Goal: Task Accomplishment & Management: Use online tool/utility

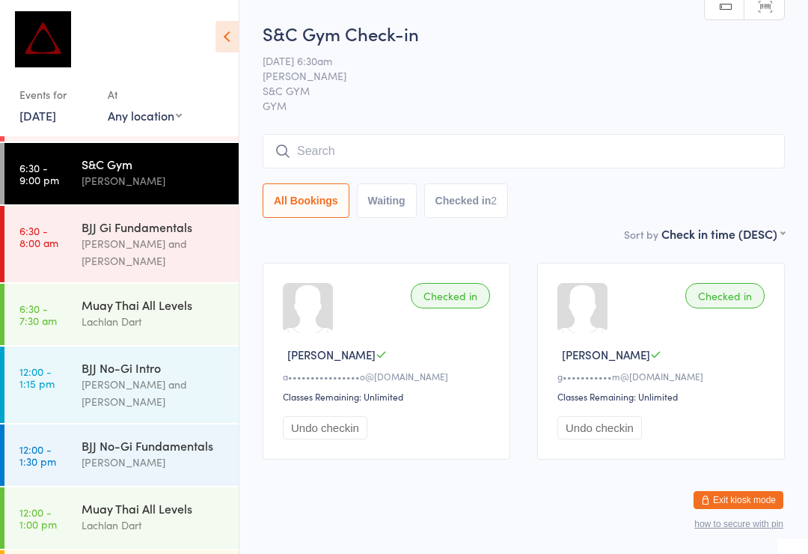
scroll to position [84, 0]
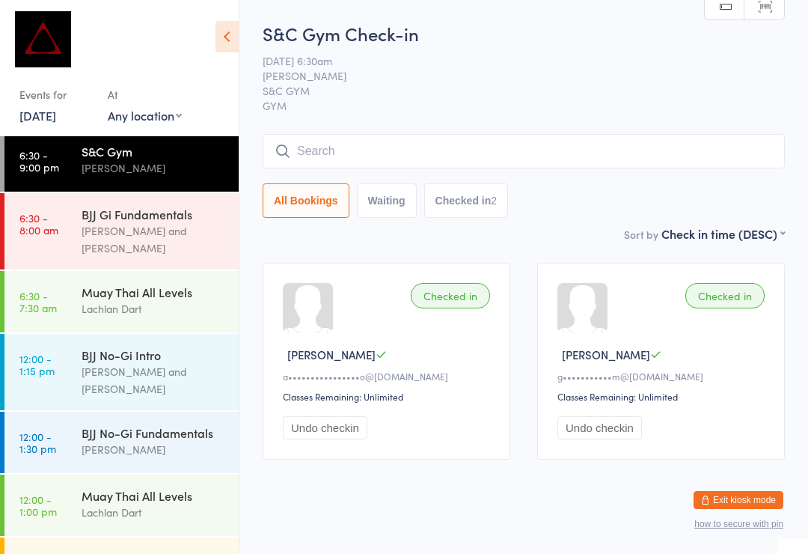
click at [368, 156] on input "search" at bounding box center [524, 151] width 522 height 34
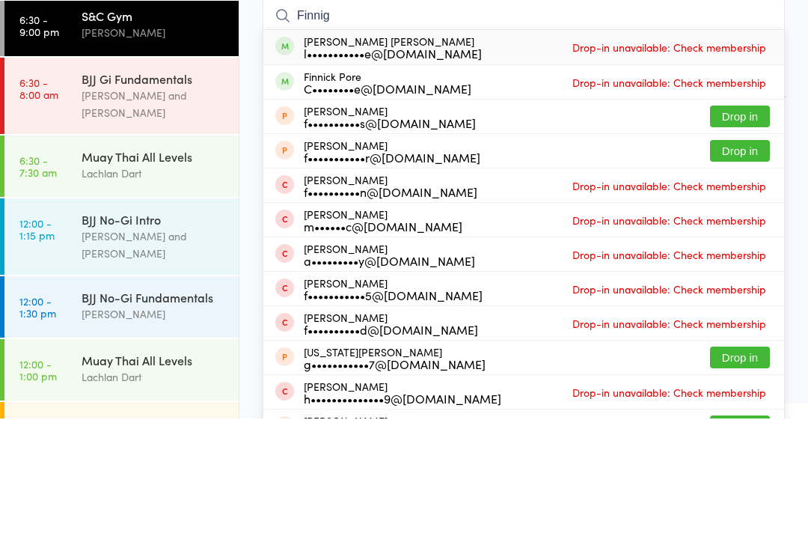
type input "Finnig"
click at [427, 183] on div "l•••••••••••e@[DOMAIN_NAME]" at bounding box center [393, 189] width 178 height 12
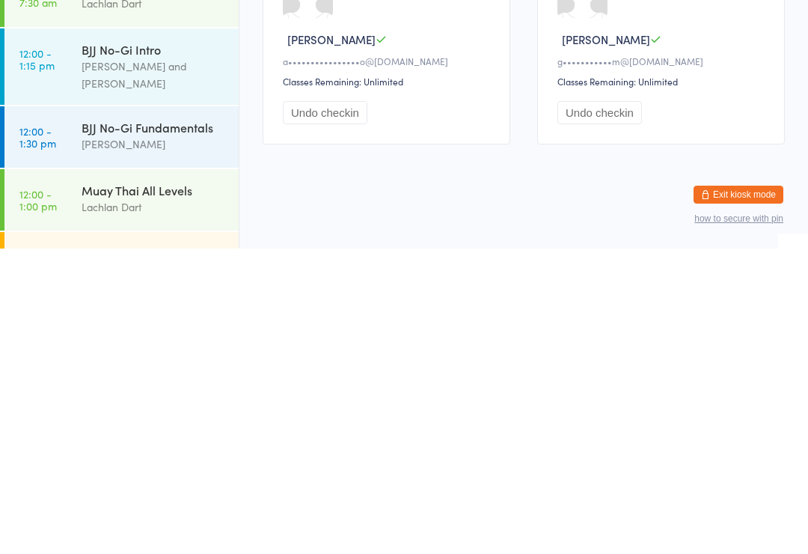
scroll to position [141, 0]
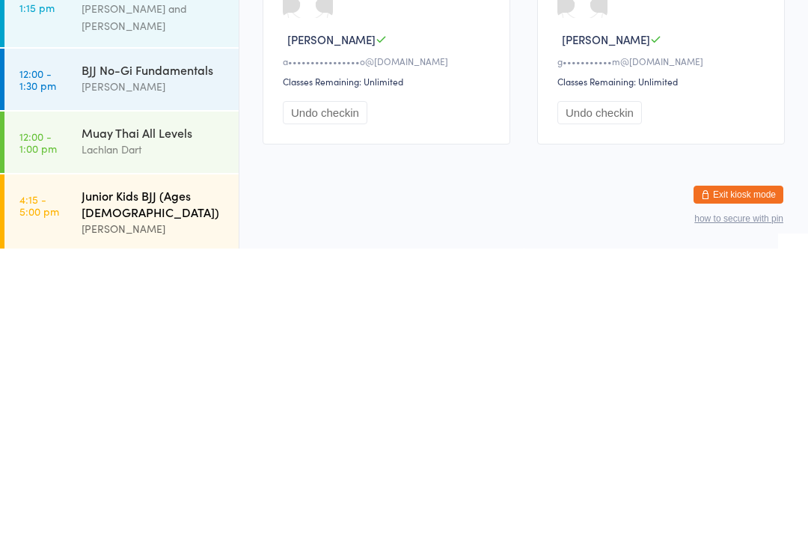
click at [192, 525] on div "[PERSON_NAME]" at bounding box center [154, 533] width 144 height 17
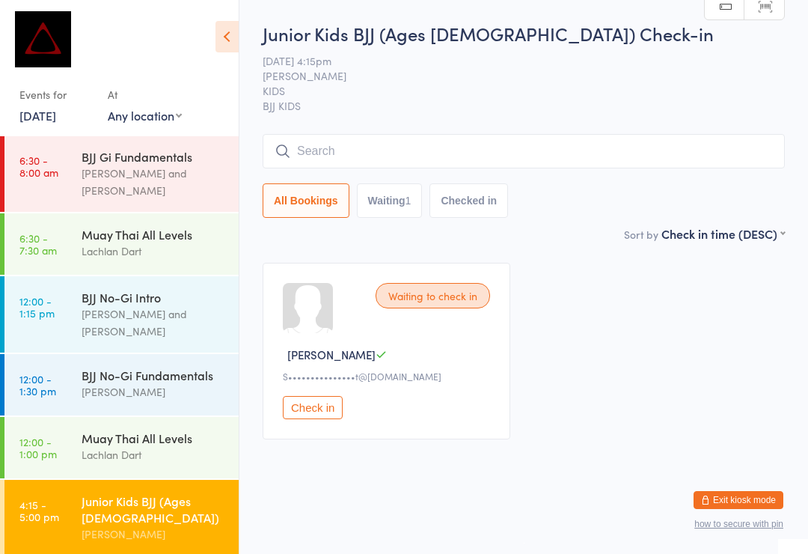
click at [457, 159] on input "search" at bounding box center [524, 151] width 522 height 34
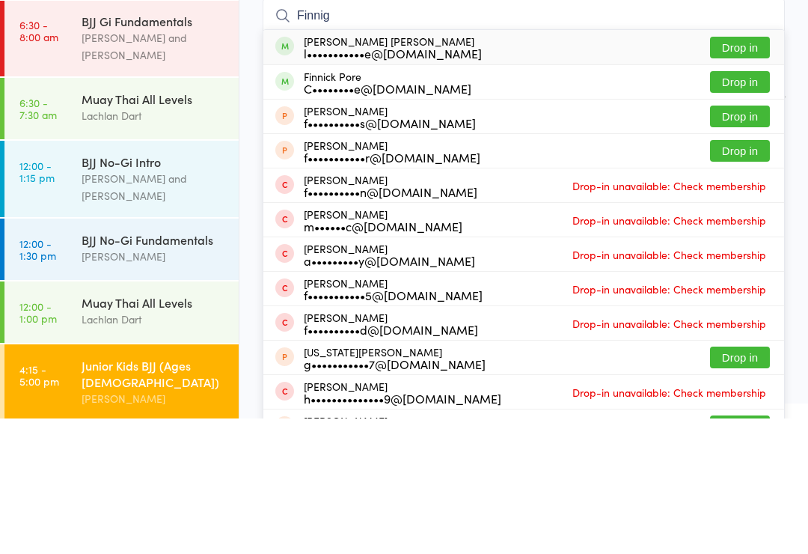
type input "Finnig"
click at [453, 165] on div "[PERSON_NAME] [PERSON_NAME] l•••••••••••e@[DOMAIN_NAME] Drop in" at bounding box center [523, 182] width 521 height 34
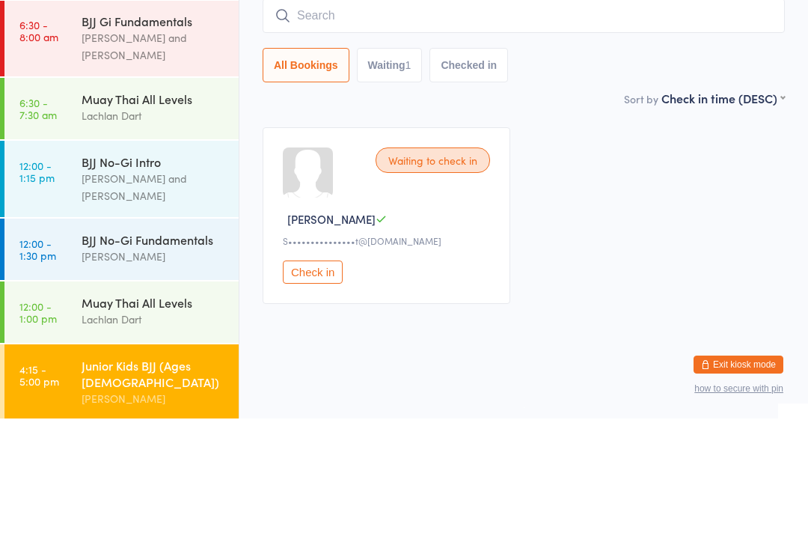
scroll to position [7, 0]
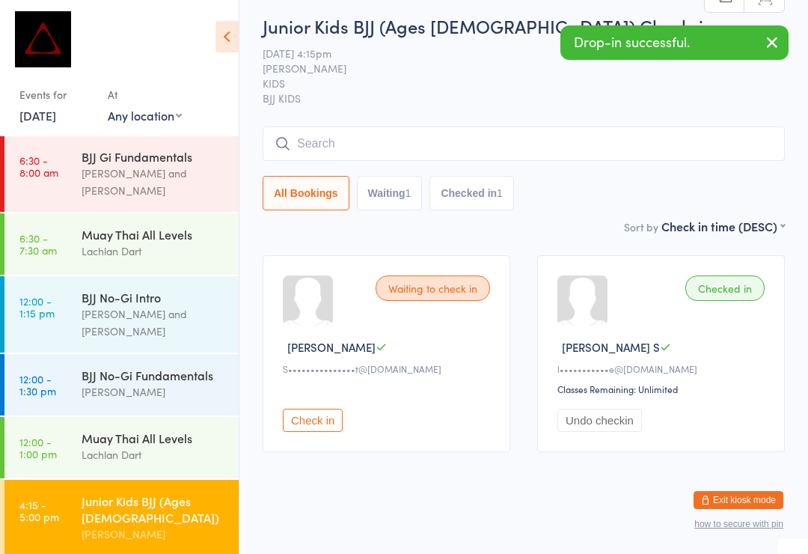
click at [435, 148] on input "search" at bounding box center [524, 143] width 522 height 34
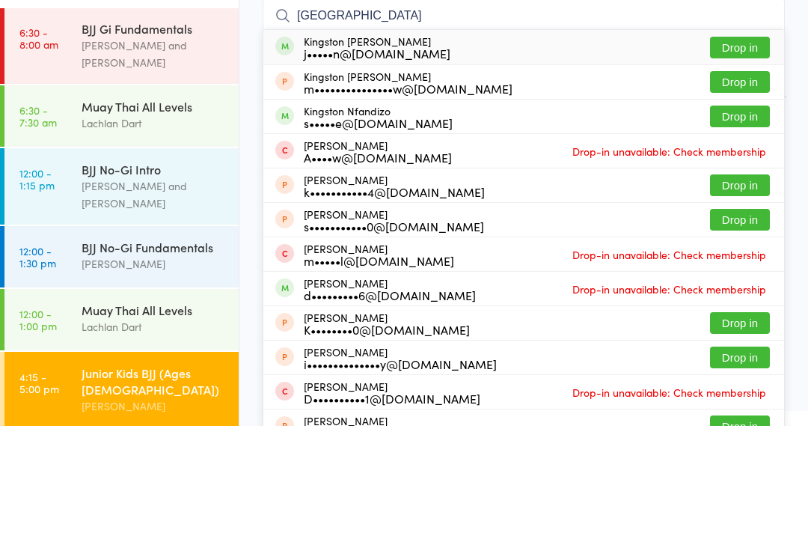
type input "[GEOGRAPHIC_DATA]"
click at [379, 175] on div "j•••••n@[DOMAIN_NAME]" at bounding box center [377, 181] width 147 height 12
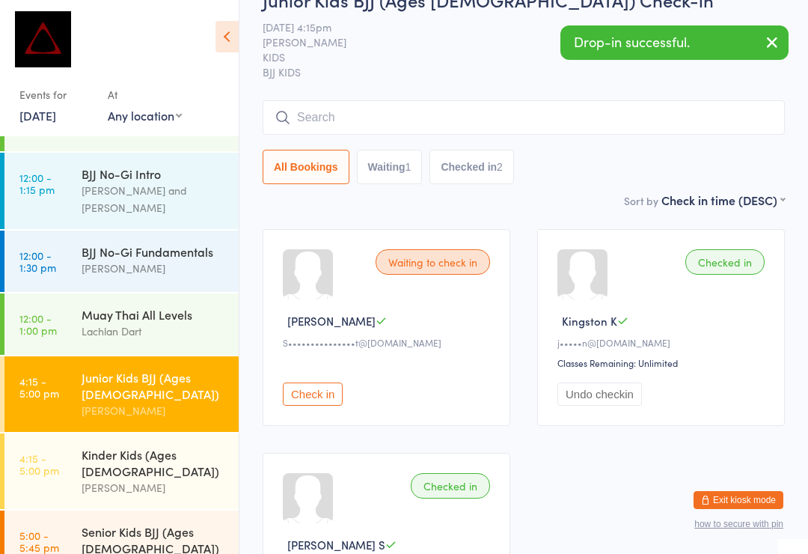
scroll to position [263, 0]
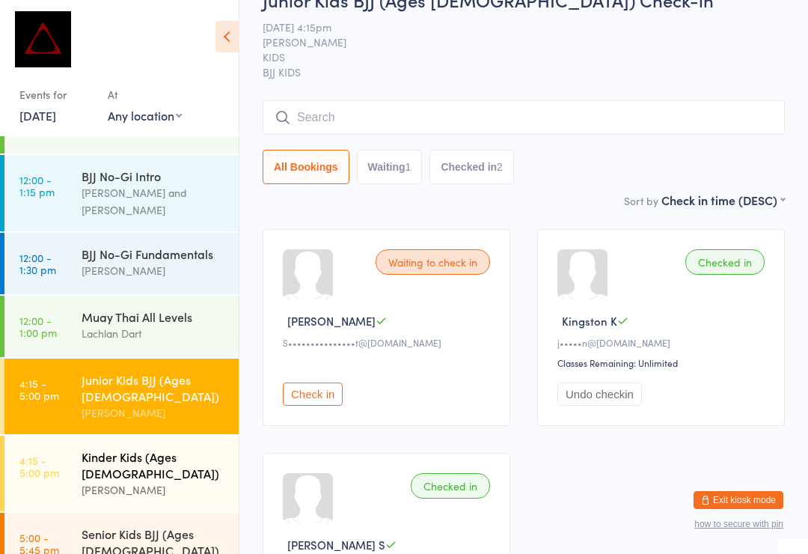
click at [174, 435] on div "Kinder Kids (Ages [DEMOGRAPHIC_DATA]) [PERSON_NAME]" at bounding box center [160, 473] width 157 height 76
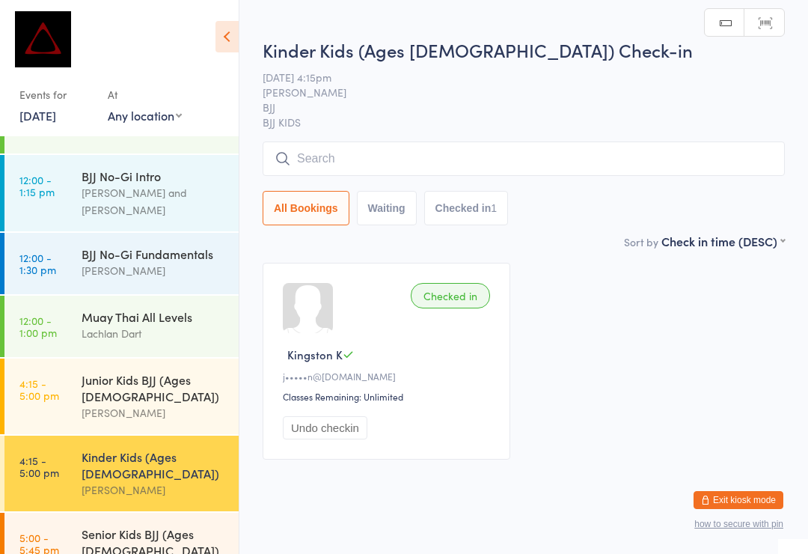
click at [418, 158] on input "search" at bounding box center [524, 158] width 522 height 34
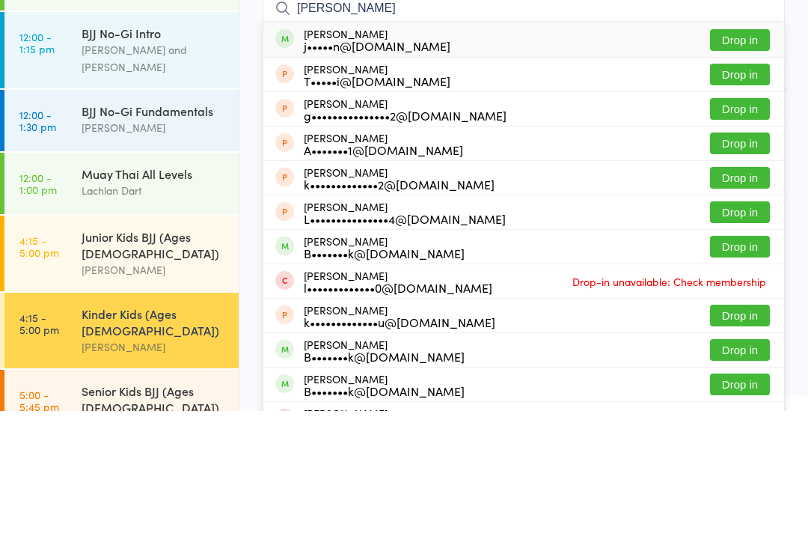
type input "[PERSON_NAME]"
click at [500, 165] on div "[PERSON_NAME] j•••••n@[DOMAIN_NAME] Drop in" at bounding box center [523, 182] width 521 height 34
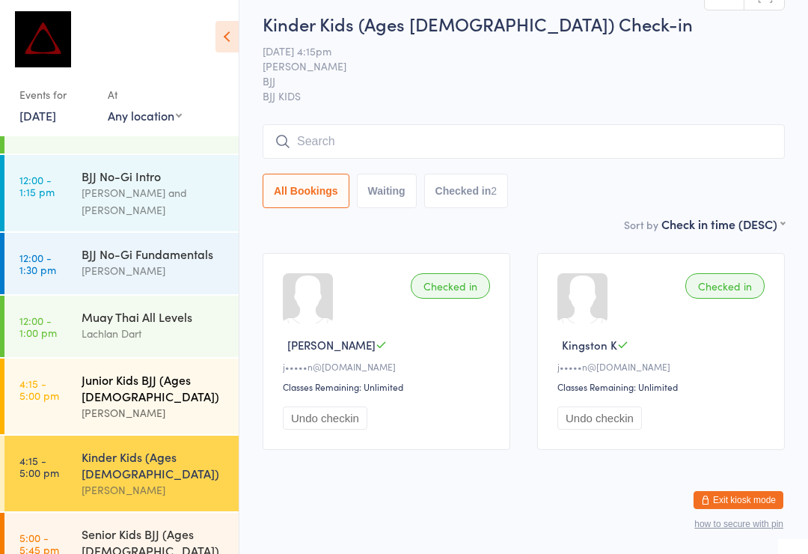
click at [89, 371] on div "Junior Kids BJJ (Ages [DEMOGRAPHIC_DATA])" at bounding box center [154, 387] width 144 height 33
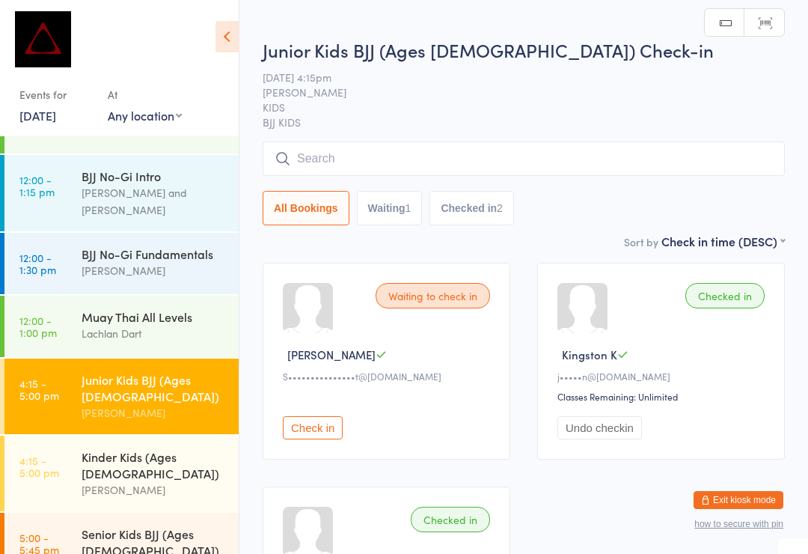
click at [319, 159] on input "search" at bounding box center [524, 158] width 522 height 34
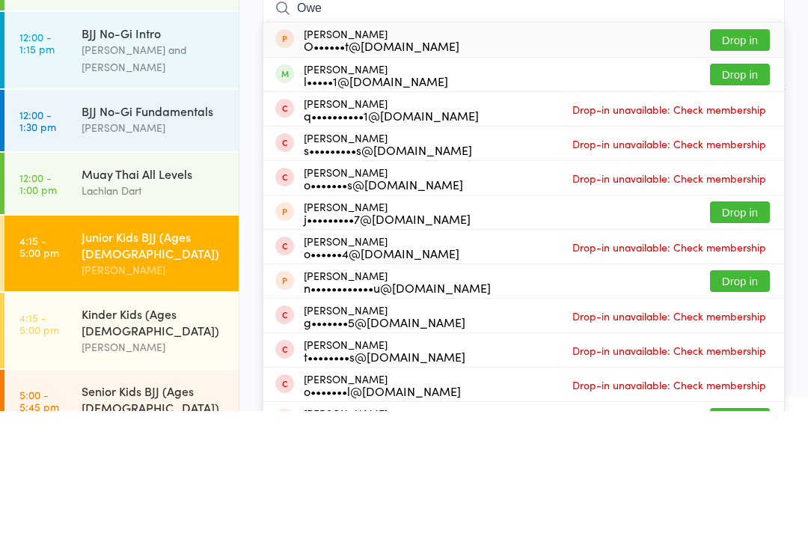
type input "Owe"
click at [733, 206] on button "Drop in" at bounding box center [740, 217] width 60 height 22
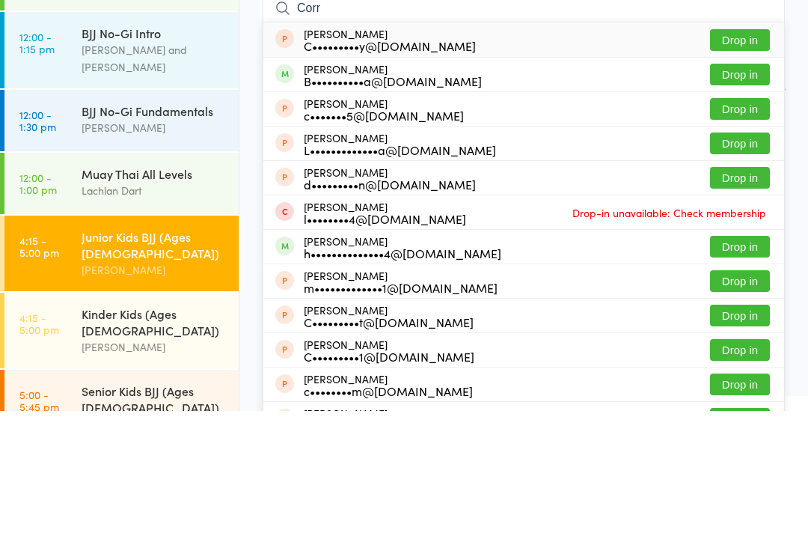
type input "Corr"
click at [748, 206] on button "Drop in" at bounding box center [740, 217] width 60 height 22
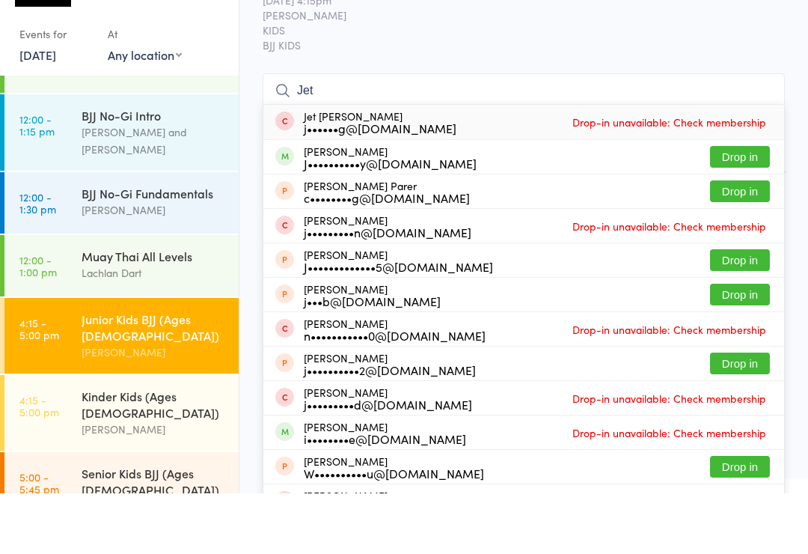
type input "Jet"
click at [730, 206] on button "Drop in" at bounding box center [740, 217] width 60 height 22
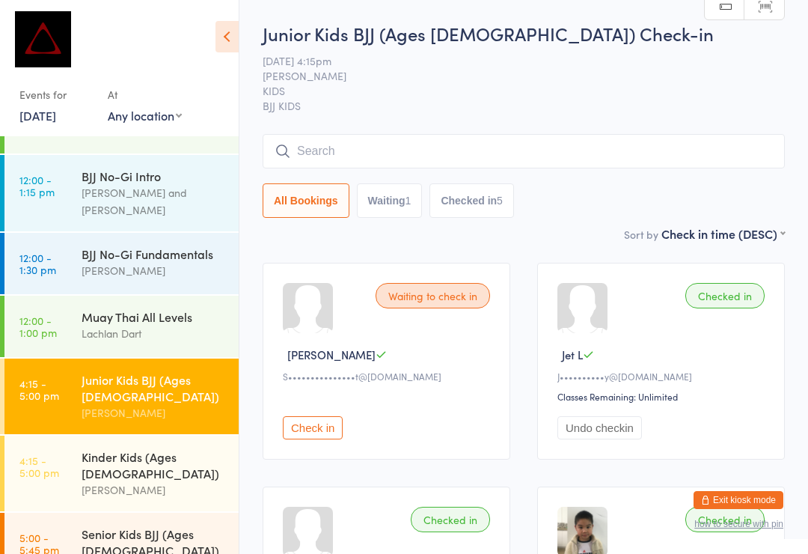
click at [385, 210] on button "Waiting 1" at bounding box center [390, 200] width 66 height 34
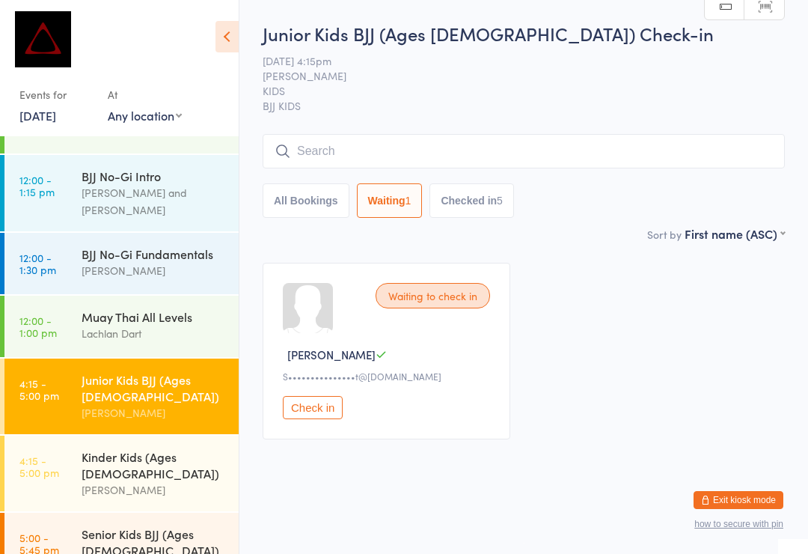
click at [500, 197] on div "5" at bounding box center [500, 201] width 6 height 12
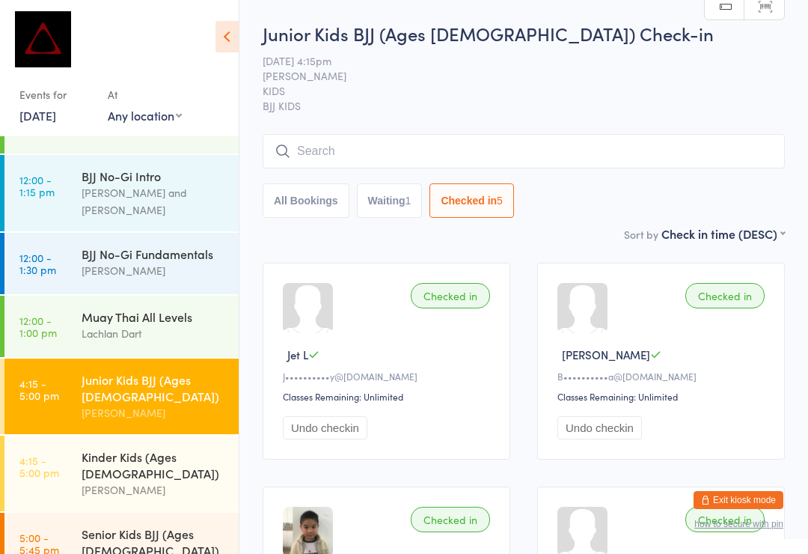
select select "5"
click at [317, 207] on button "All Bookings" at bounding box center [306, 200] width 87 height 34
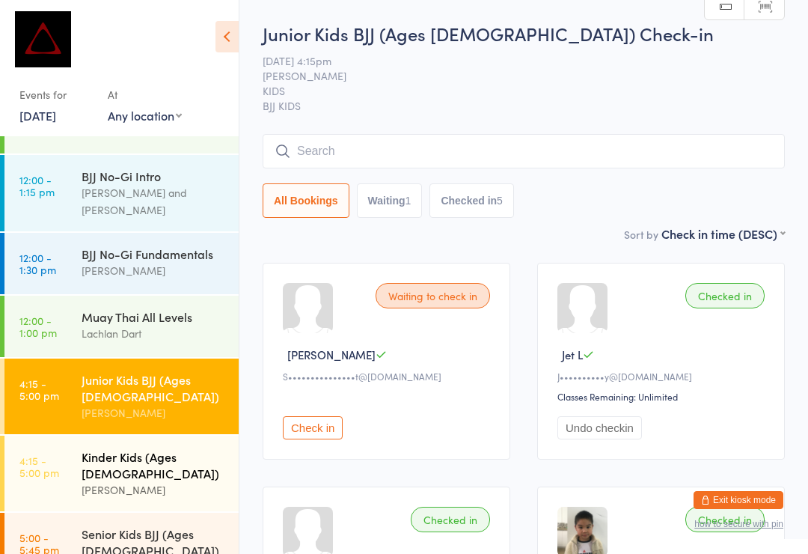
click at [180, 448] on div "Kinder Kids (Ages [DEMOGRAPHIC_DATA])" at bounding box center [154, 464] width 144 height 33
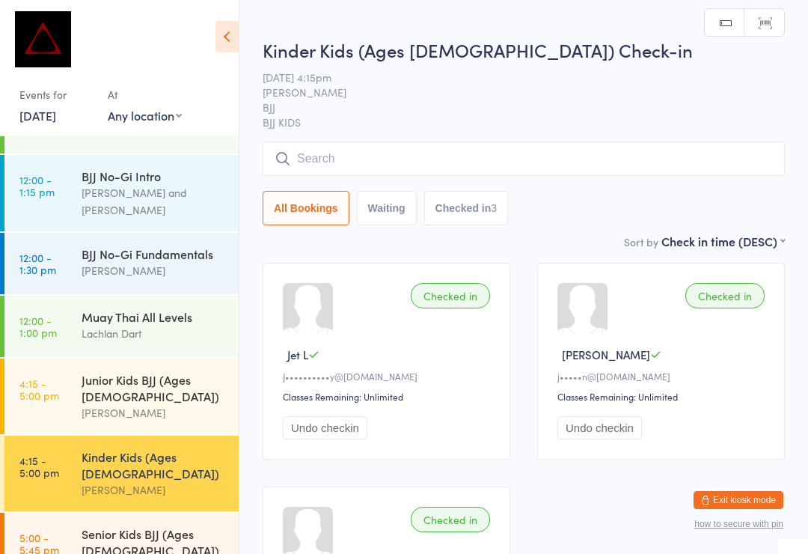
click at [377, 167] on input "search" at bounding box center [524, 158] width 522 height 34
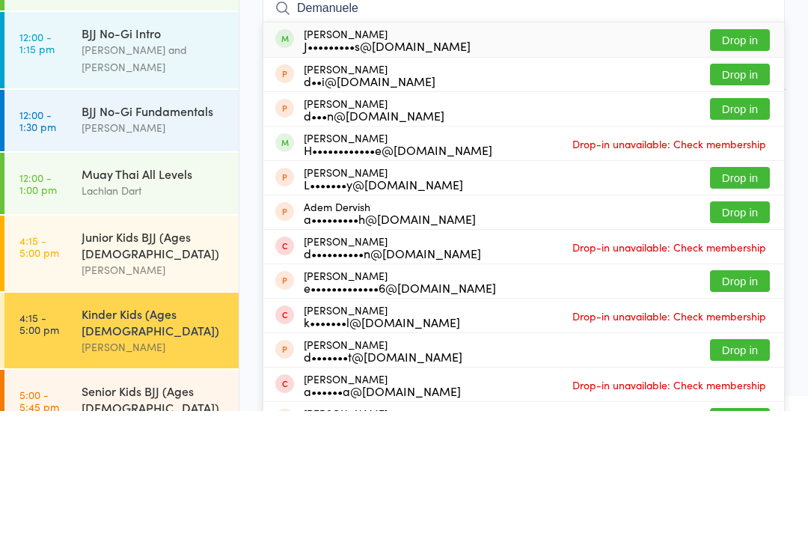
type input "Demanuele"
click at [762, 172] on button "Drop in" at bounding box center [740, 183] width 60 height 22
